Goal: Find specific page/section: Find specific page/section

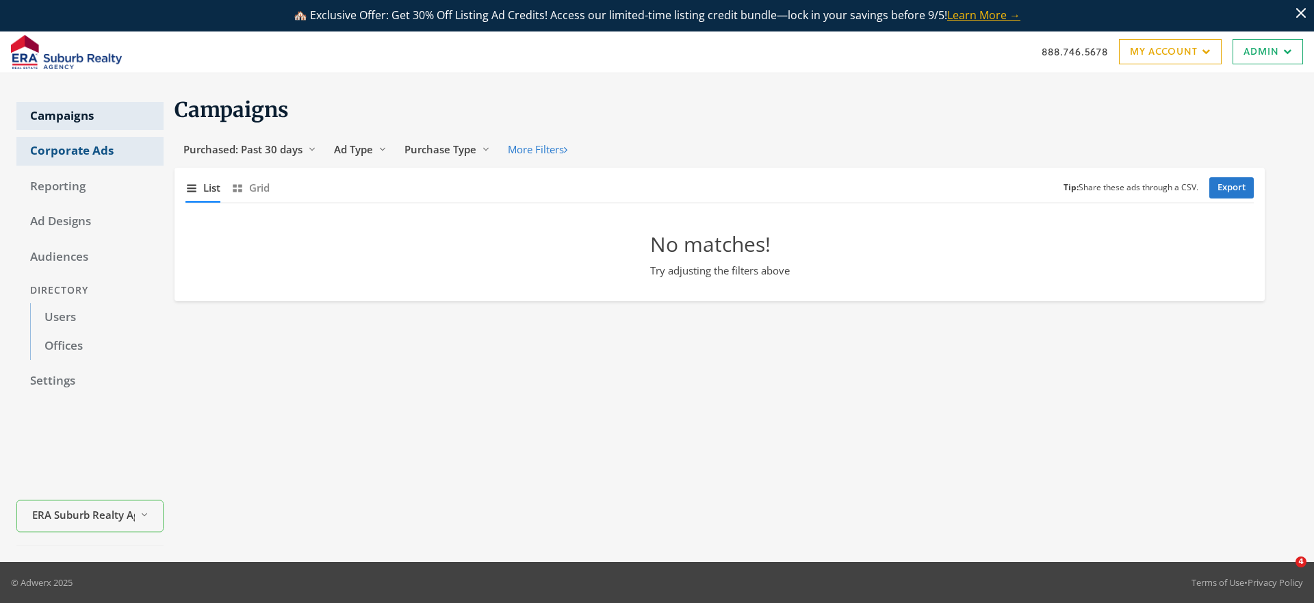
click at [67, 150] on link "Corporate Ads" at bounding box center [89, 151] width 147 height 29
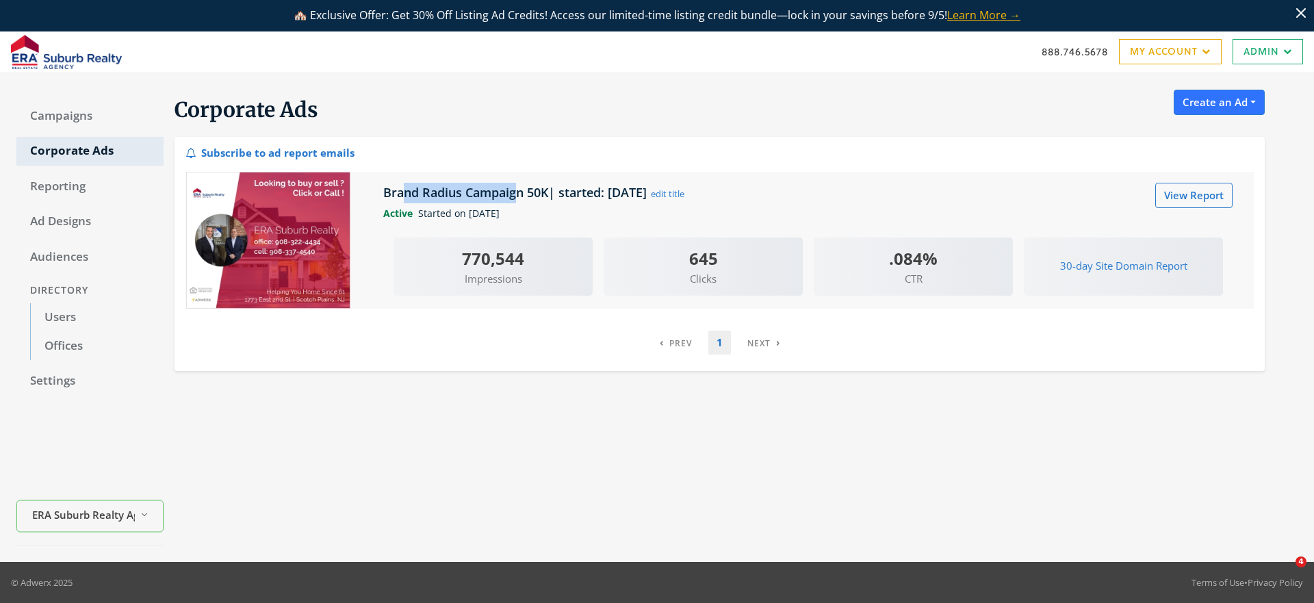
drag, startPoint x: 404, startPoint y: 198, endPoint x: 521, endPoint y: 196, distance: 116.3
click at [521, 196] on h5 "Brand Radius Campaign 50K| started: [DATE]" at bounding box center [516, 192] width 267 height 16
click at [1040, 458] on div "Corporate Ads Create an Ad Real Estate: Ads by zip codes Real Estate: Streaming…" at bounding box center [731, 318] width 1134 height 456
click at [61, 317] on link "Users" at bounding box center [96, 317] width 133 height 29
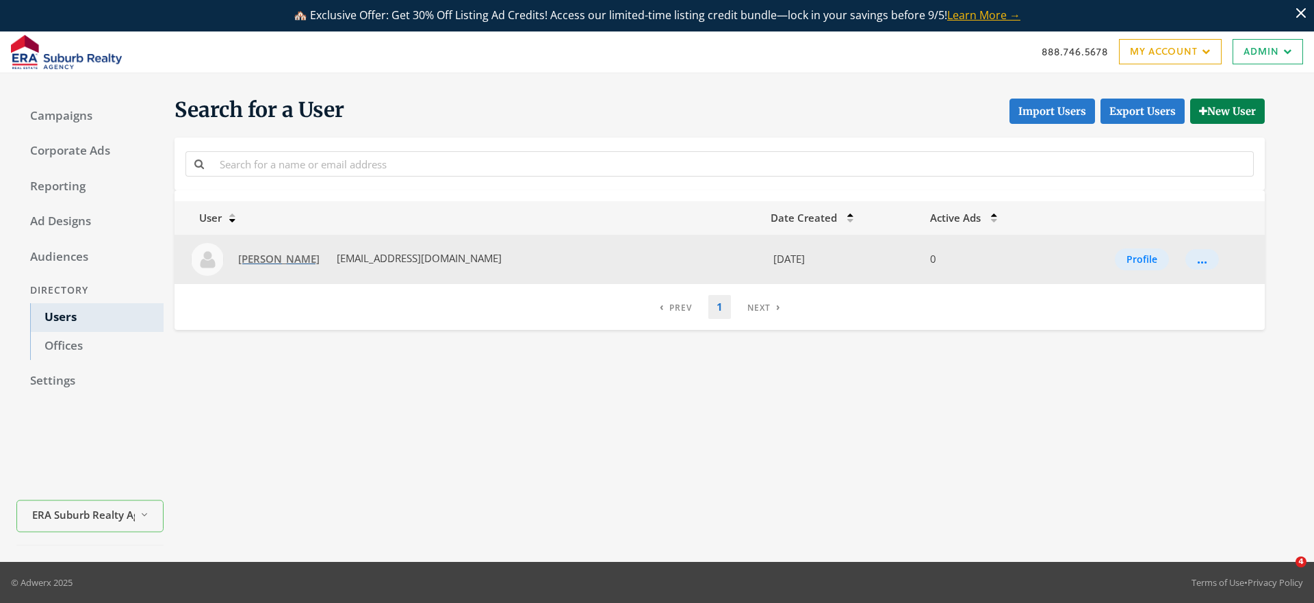
click at [265, 265] on span "[PERSON_NAME]" at bounding box center [278, 259] width 81 height 14
